Goal: Browse casually

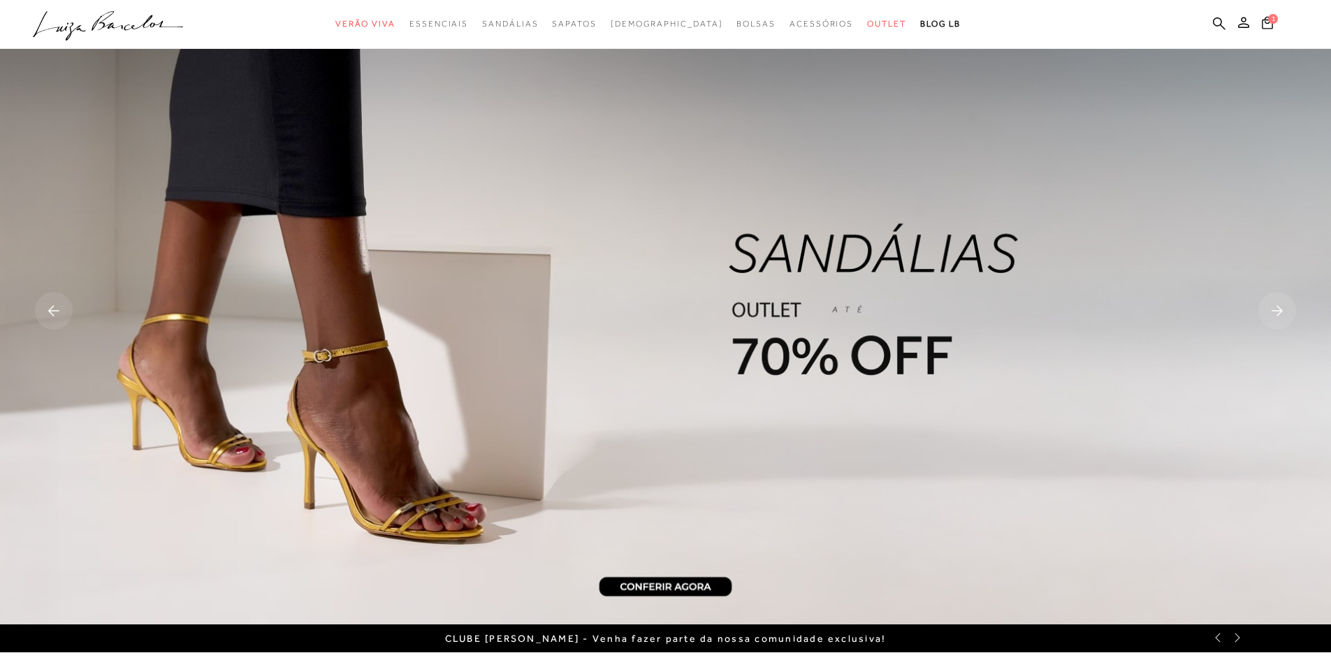
click at [58, 308] on rect at bounding box center [54, 311] width 38 height 38
click at [37, 311] on rect at bounding box center [54, 311] width 38 height 38
click at [33, 310] on img at bounding box center [665, 312] width 1331 height 625
